Goal: Information Seeking & Learning: Find specific fact

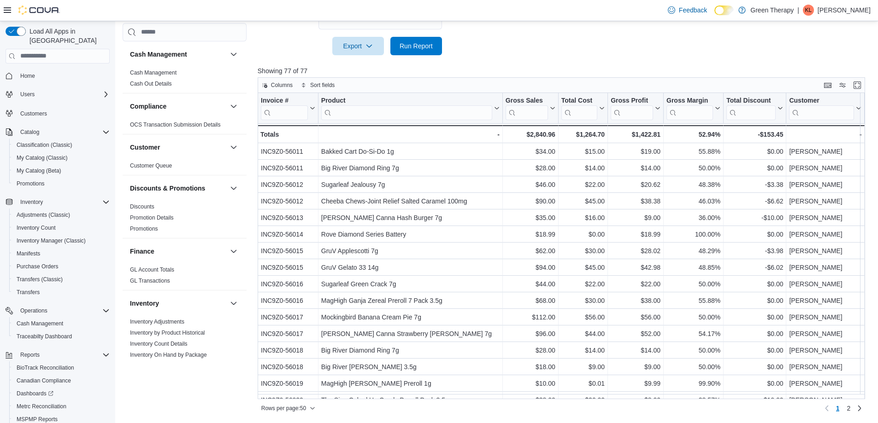
scroll to position [507, 0]
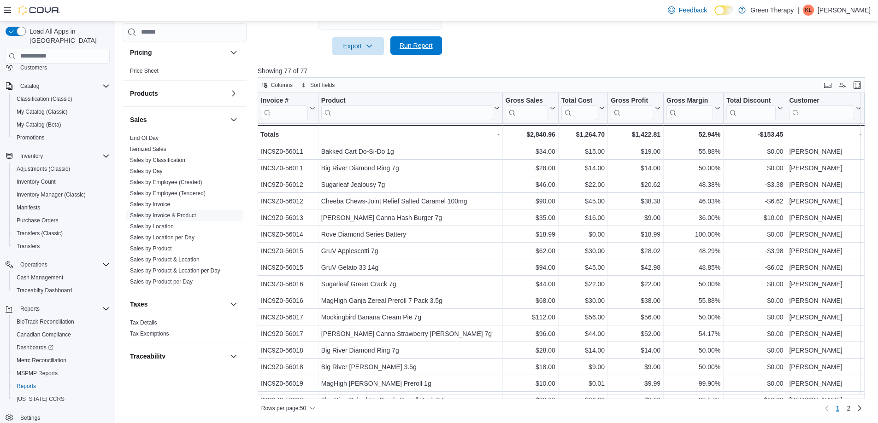
click at [410, 47] on span "Run Report" at bounding box center [415, 45] width 33 height 9
click at [850, 408] on span "2" at bounding box center [848, 408] width 4 height 9
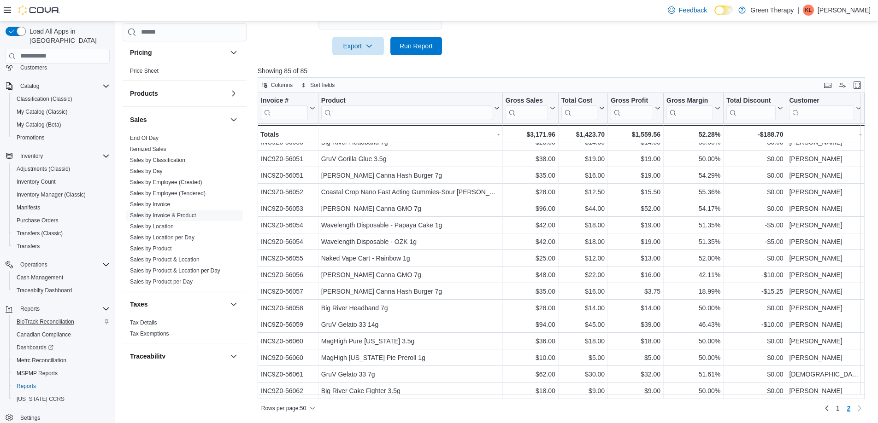
scroll to position [53, 0]
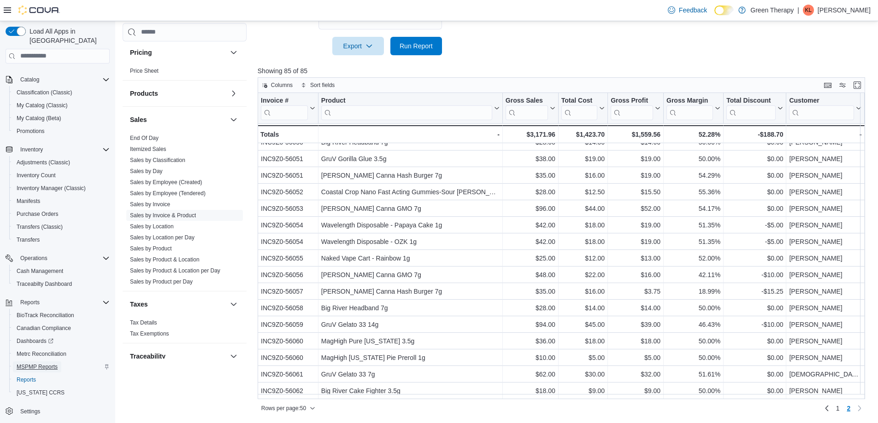
click at [50, 363] on span "MSPMP Reports" at bounding box center [37, 366] width 41 height 7
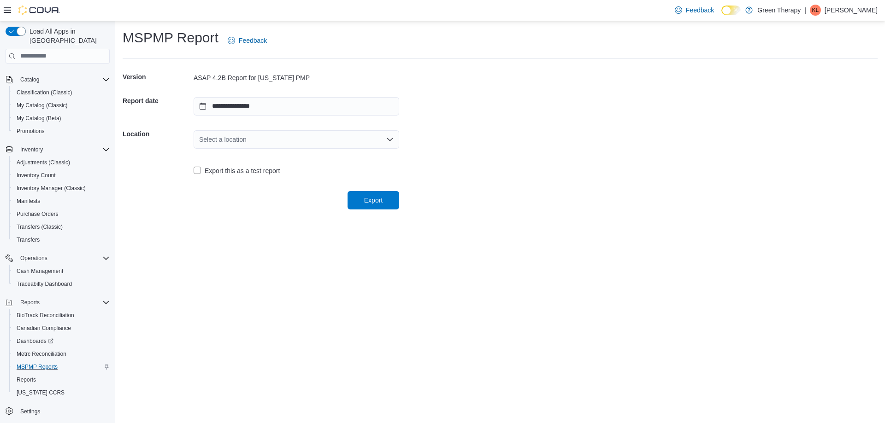
click at [234, 140] on div "Select a location" at bounding box center [295, 139] width 205 height 18
click at [239, 168] on span "[STREET_ADDRESS]" at bounding box center [301, 168] width 183 height 9
click at [365, 202] on span "Export" at bounding box center [373, 199] width 18 height 9
click at [28, 376] on span "Reports" at bounding box center [26, 379] width 19 height 7
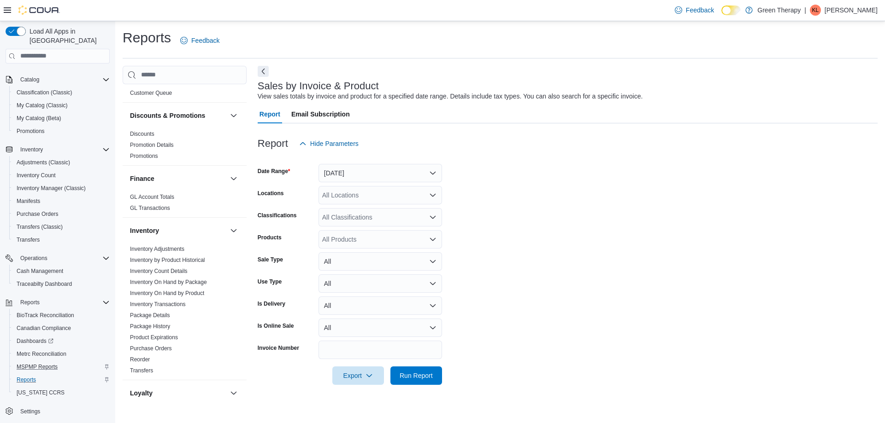
scroll to position [369, 0]
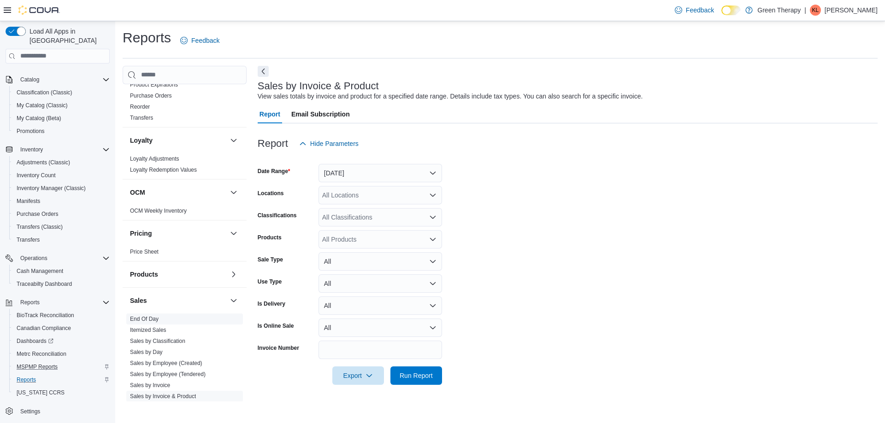
click at [147, 316] on link "End Of Day" at bounding box center [144, 319] width 29 height 6
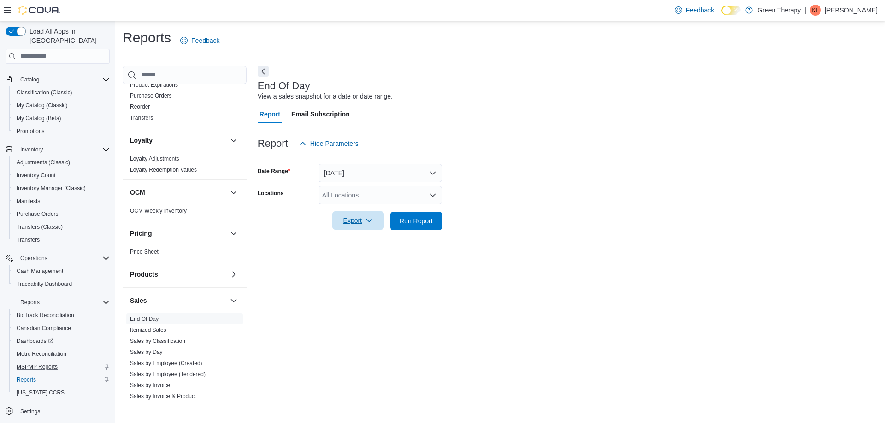
click at [351, 221] on span "Export" at bounding box center [358, 220] width 41 height 18
click at [349, 256] on span "Export to Pdf" at bounding box center [359, 257] width 41 height 7
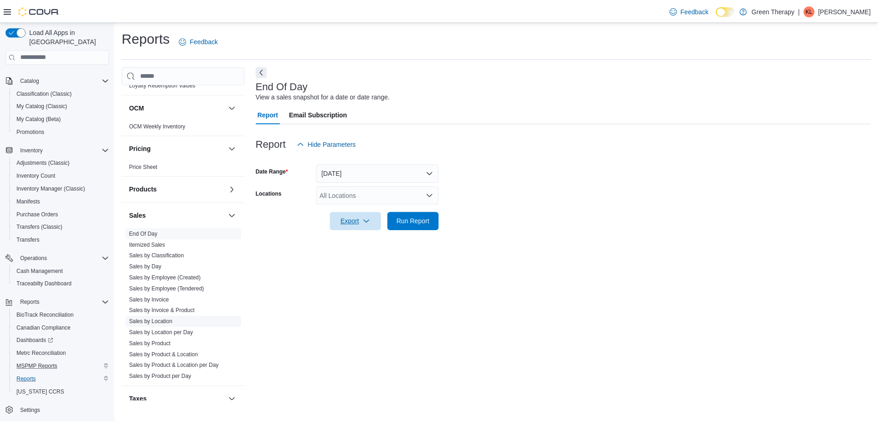
scroll to position [461, 0]
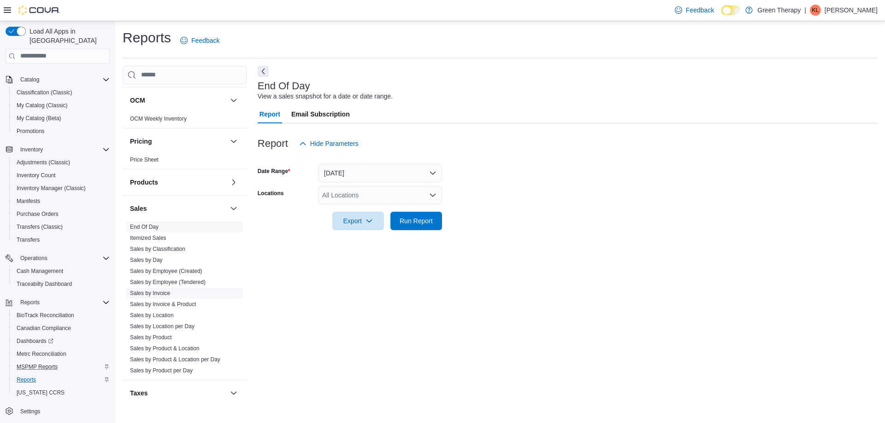
click at [162, 293] on link "Sales by Invoice" at bounding box center [150, 293] width 40 height 6
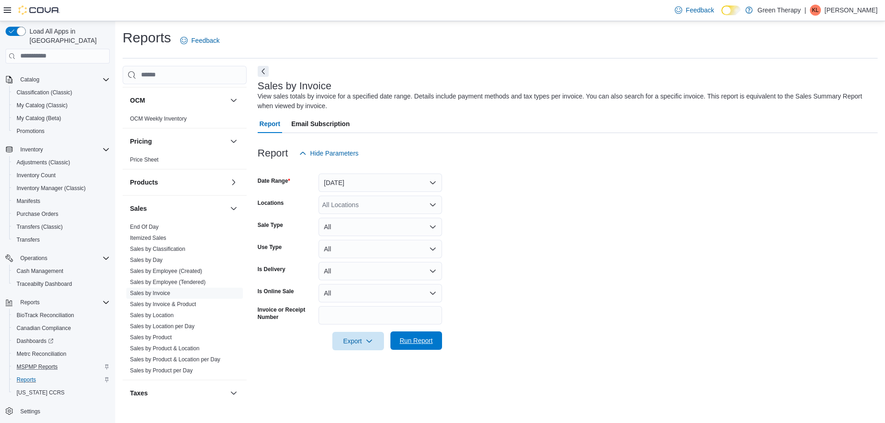
click at [410, 338] on span "Run Report" at bounding box center [415, 340] width 33 height 9
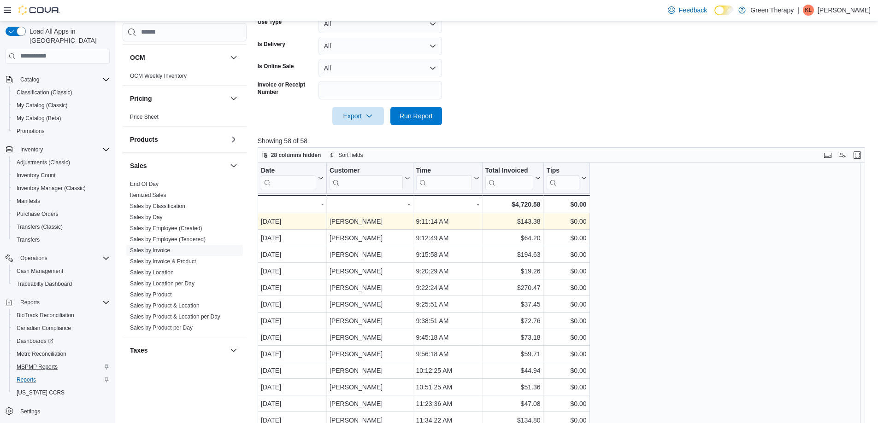
scroll to position [230, 0]
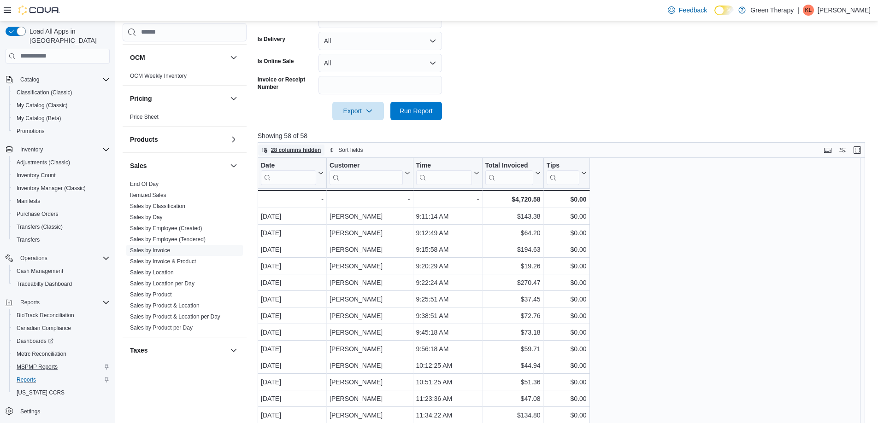
click at [289, 151] on span "28 columns hidden" at bounding box center [296, 150] width 50 height 7
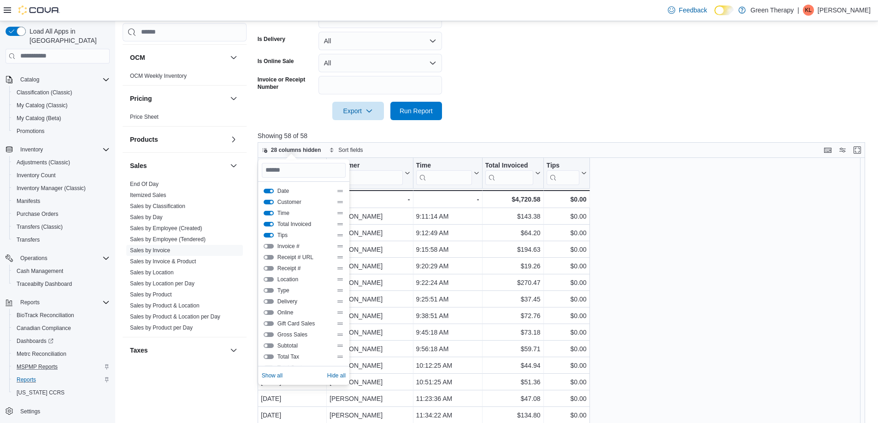
click at [270, 246] on button "Invoice #" at bounding box center [269, 246] width 10 height 5
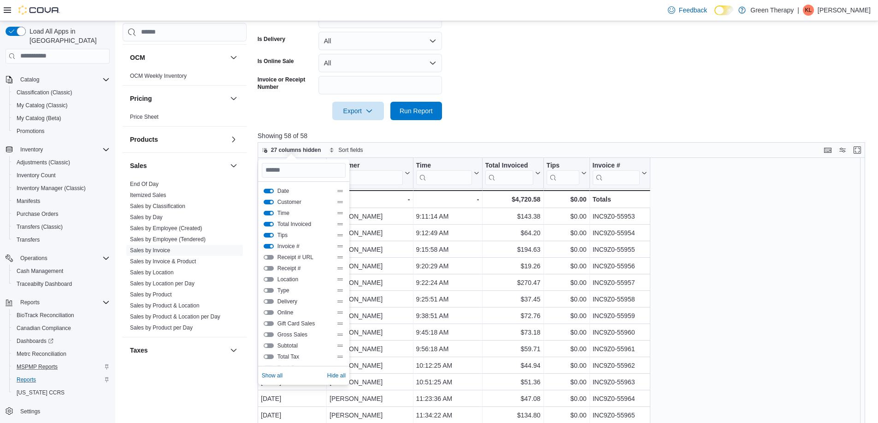
click at [495, 114] on form "Date Range [DATE] Locations All Locations Sale Type All Use Type All Is Deliver…" at bounding box center [565, 26] width 614 height 188
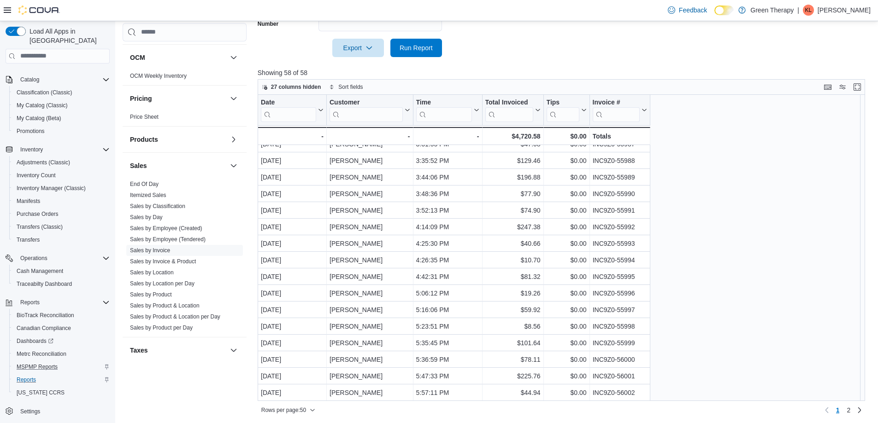
scroll to position [295, 0]
click at [850, 407] on span "2" at bounding box center [848, 408] width 4 height 9
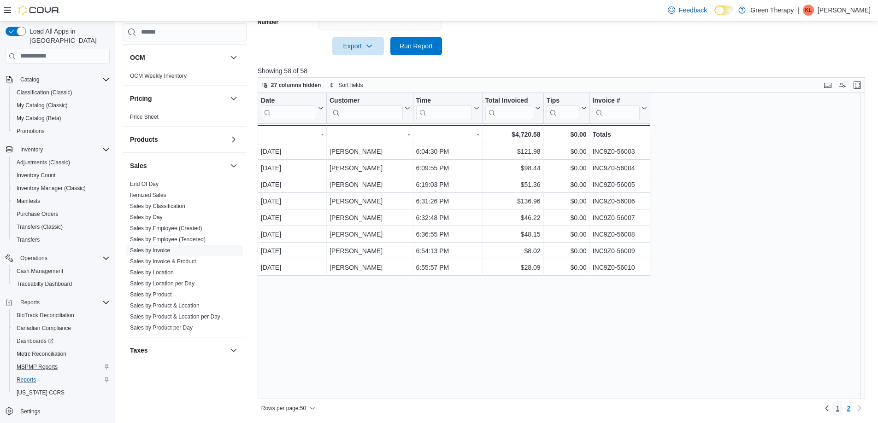
click at [839, 406] on span "1" at bounding box center [838, 408] width 4 height 9
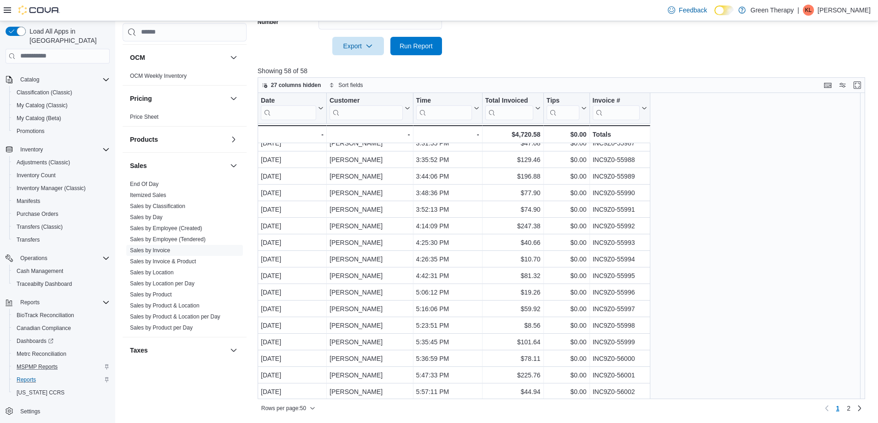
scroll to position [573, 0]
click at [284, 82] on span "27 columns hidden" at bounding box center [296, 85] width 50 height 7
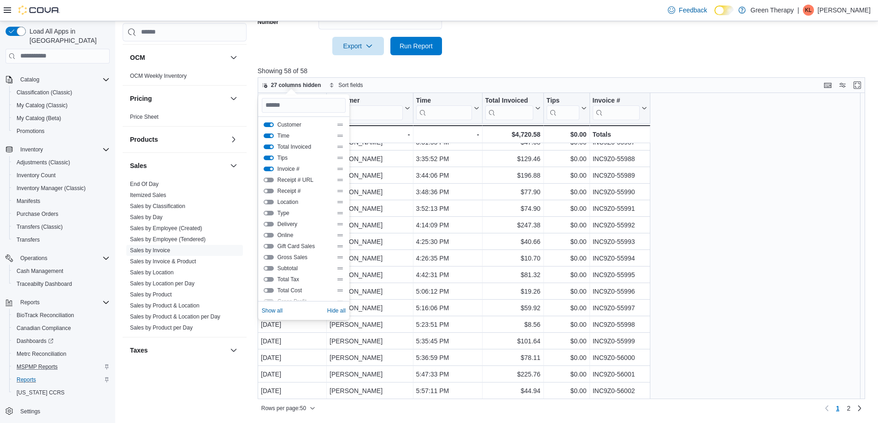
scroll to position [0, 0]
click at [270, 191] on button "Receipt # URL" at bounding box center [269, 192] width 10 height 5
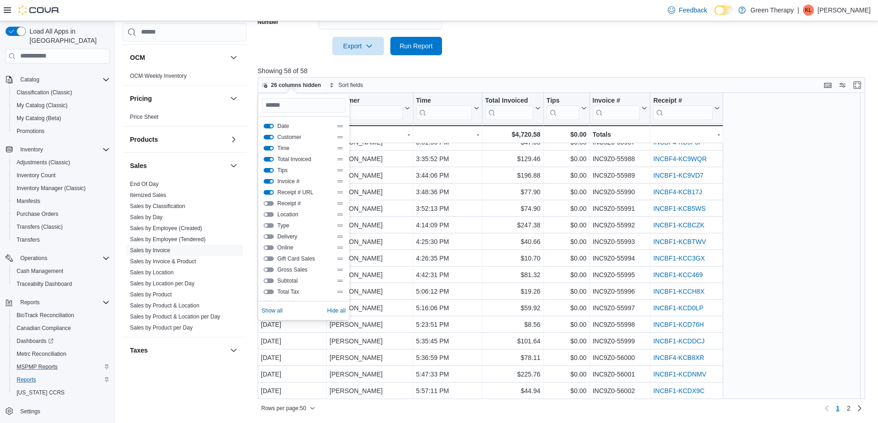
click at [474, 56] on div at bounding box center [565, 60] width 614 height 11
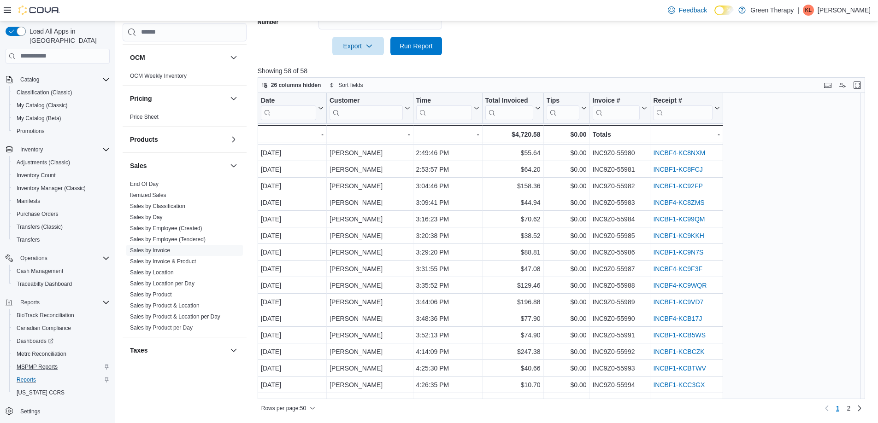
scroll to position [461, 0]
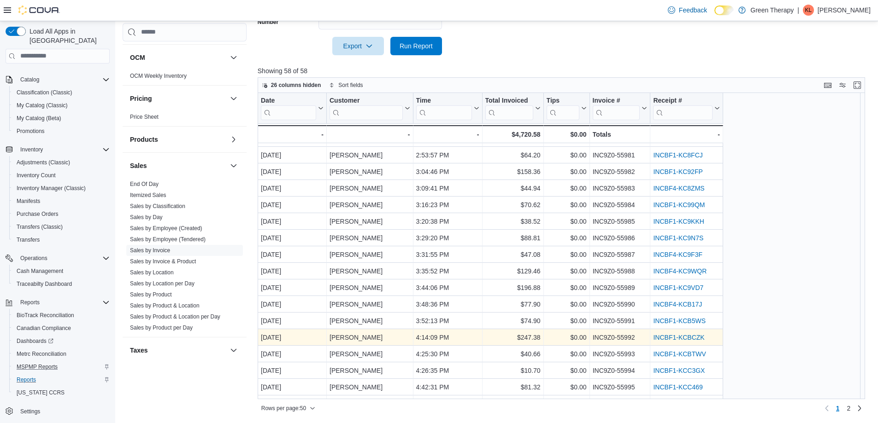
click at [661, 338] on link "INCBF1-KCBCZK" at bounding box center [678, 337] width 51 height 7
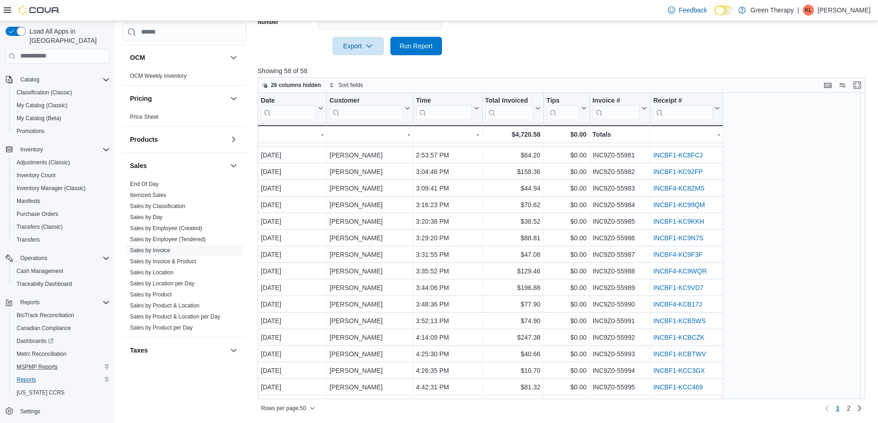
click at [850, 12] on p "[PERSON_NAME]" at bounding box center [843, 10] width 53 height 11
click at [813, 88] on span "Sign Out" at bounding box center [810, 89] width 25 height 9
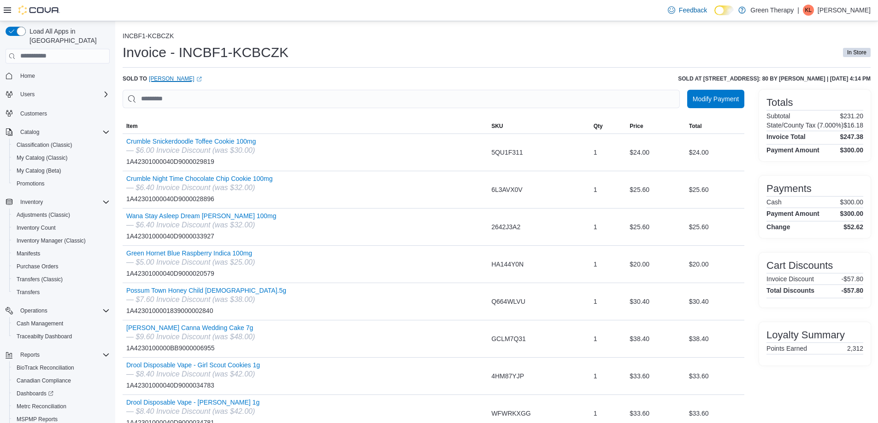
click at [181, 78] on link "David Bounds (opens in a new tab or window)" at bounding box center [175, 78] width 53 height 7
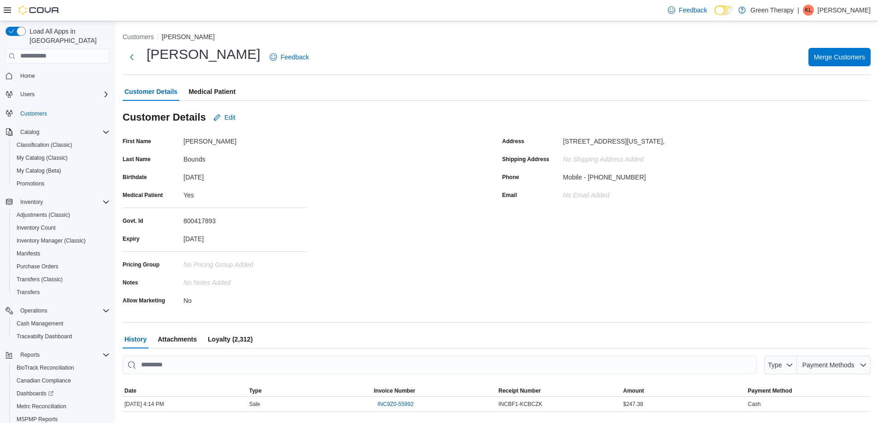
scroll to position [18, 0]
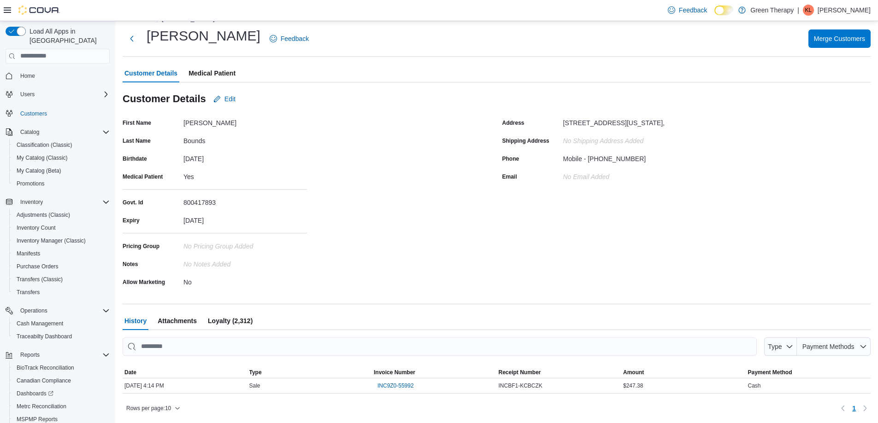
click at [229, 74] on span "Medical Patient" at bounding box center [211, 73] width 47 height 18
